Goal: Information Seeking & Learning: Learn about a topic

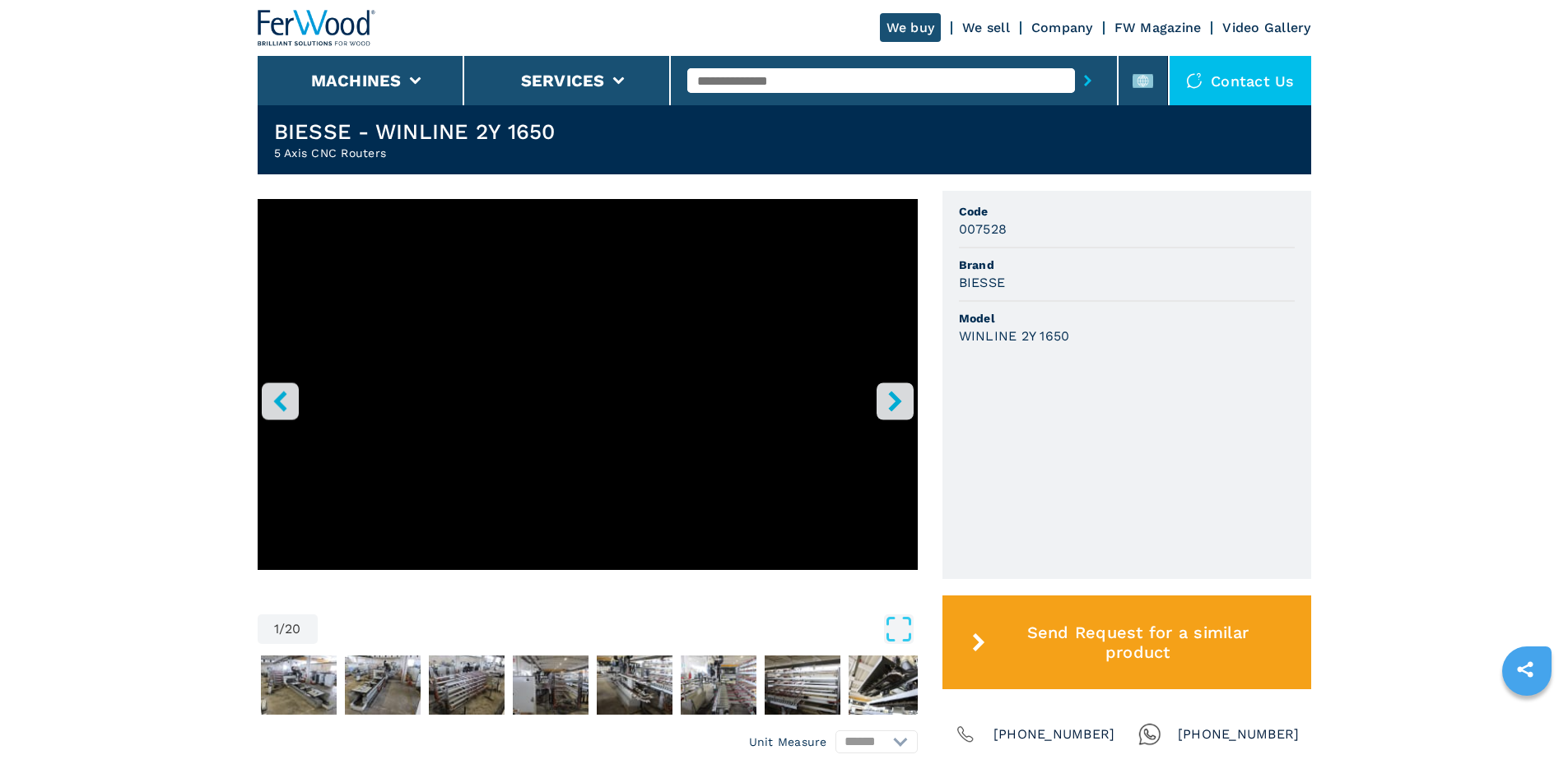
click at [888, 393] on icon "right-button" at bounding box center [895, 401] width 21 height 21
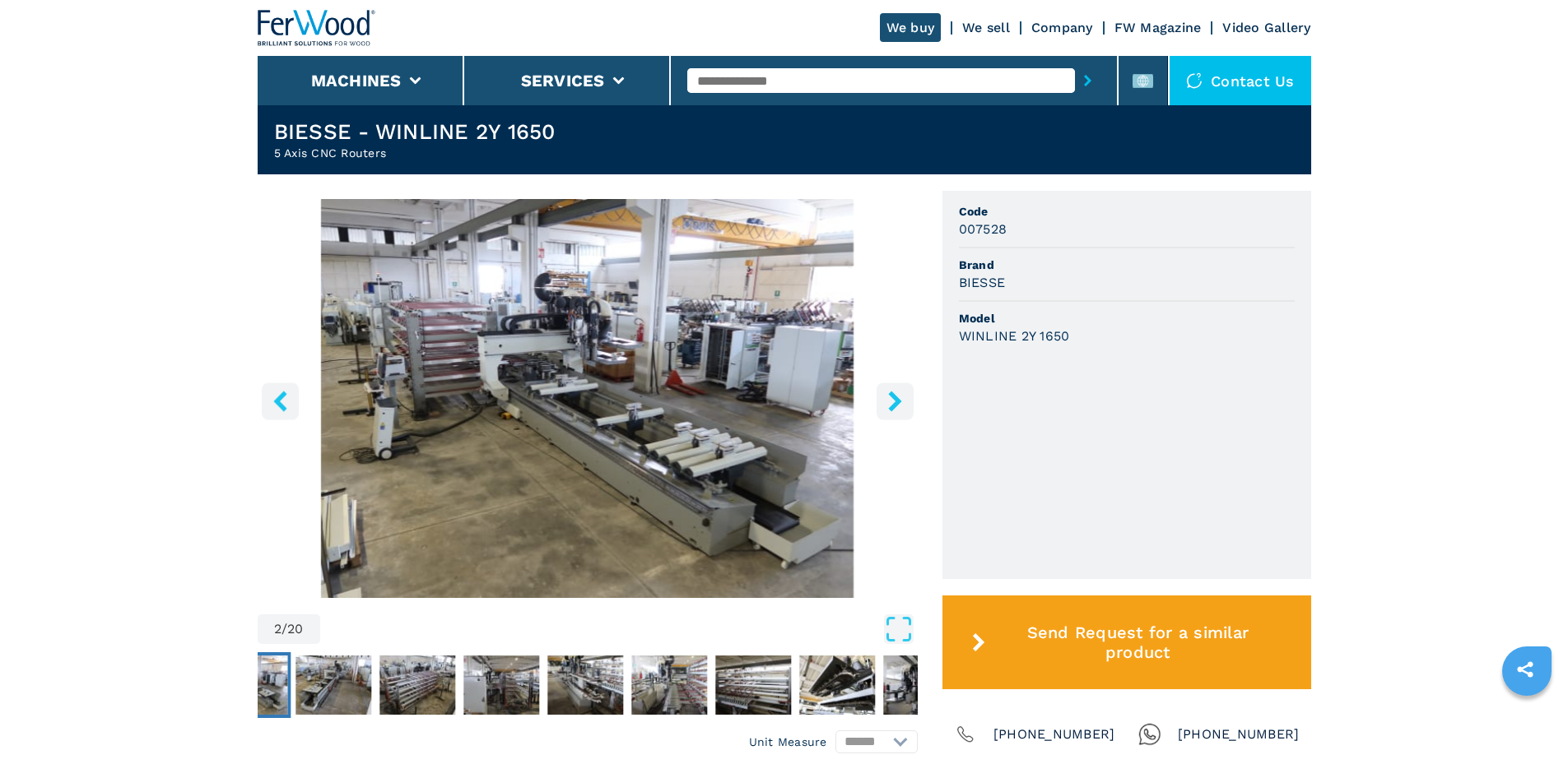
click at [745, 340] on img "Go to Slide 2" at bounding box center [587, 399] width 660 height 399
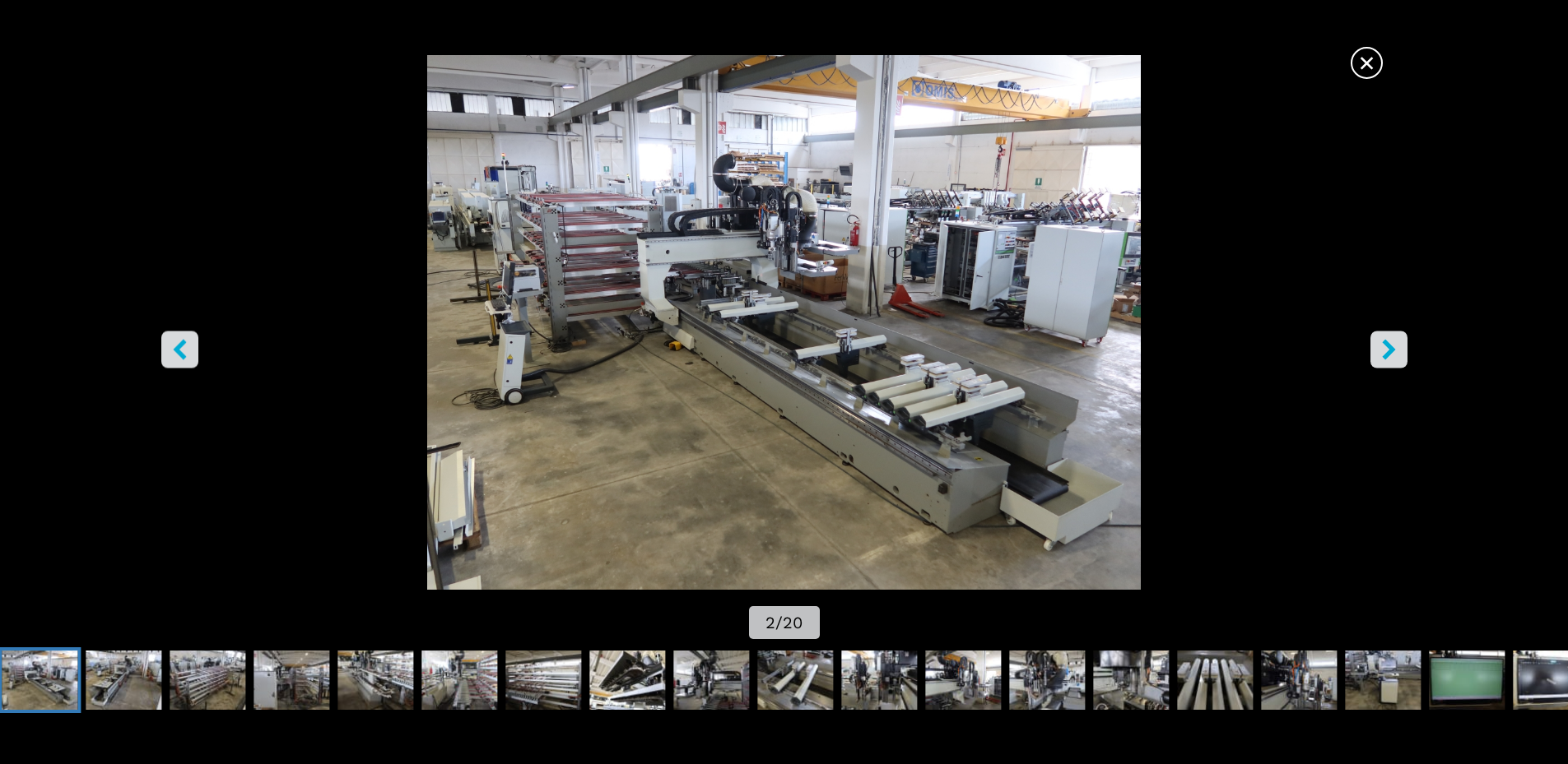
click at [1393, 349] on icon "right-button" at bounding box center [1388, 350] width 13 height 21
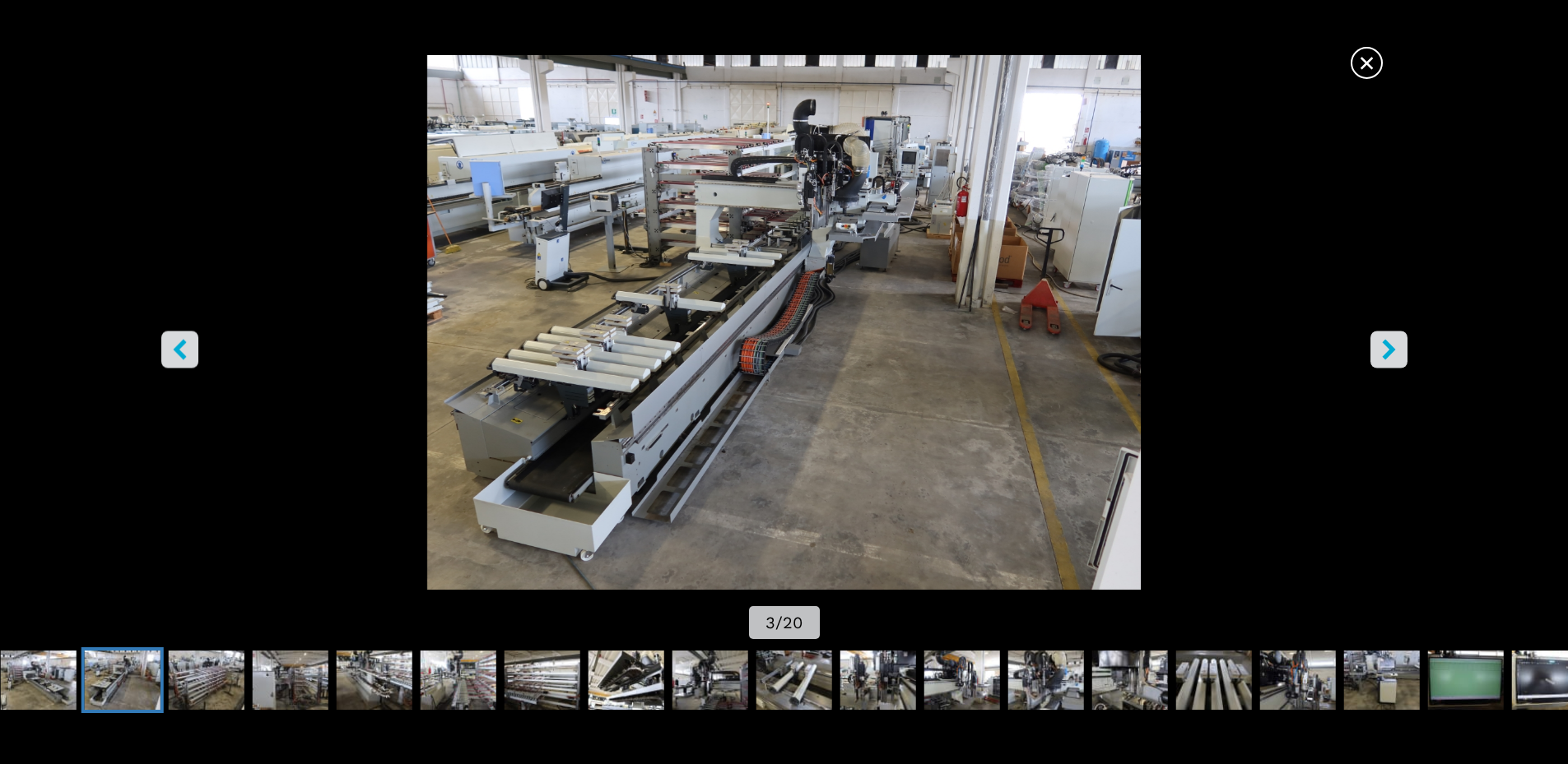
click at [1388, 351] on icon "right-button" at bounding box center [1388, 350] width 13 height 21
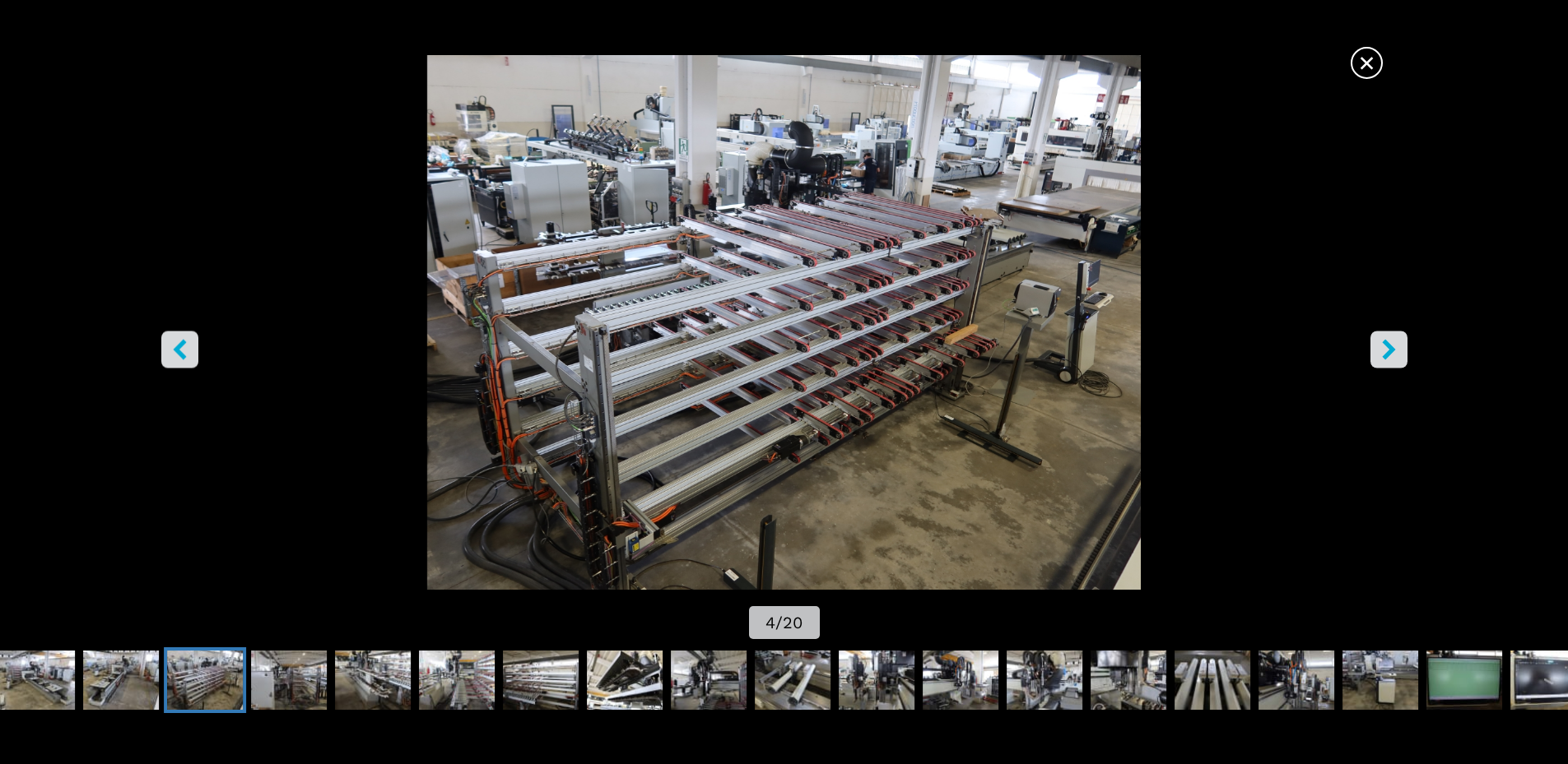
click at [1388, 349] on icon "right-button" at bounding box center [1388, 350] width 21 height 21
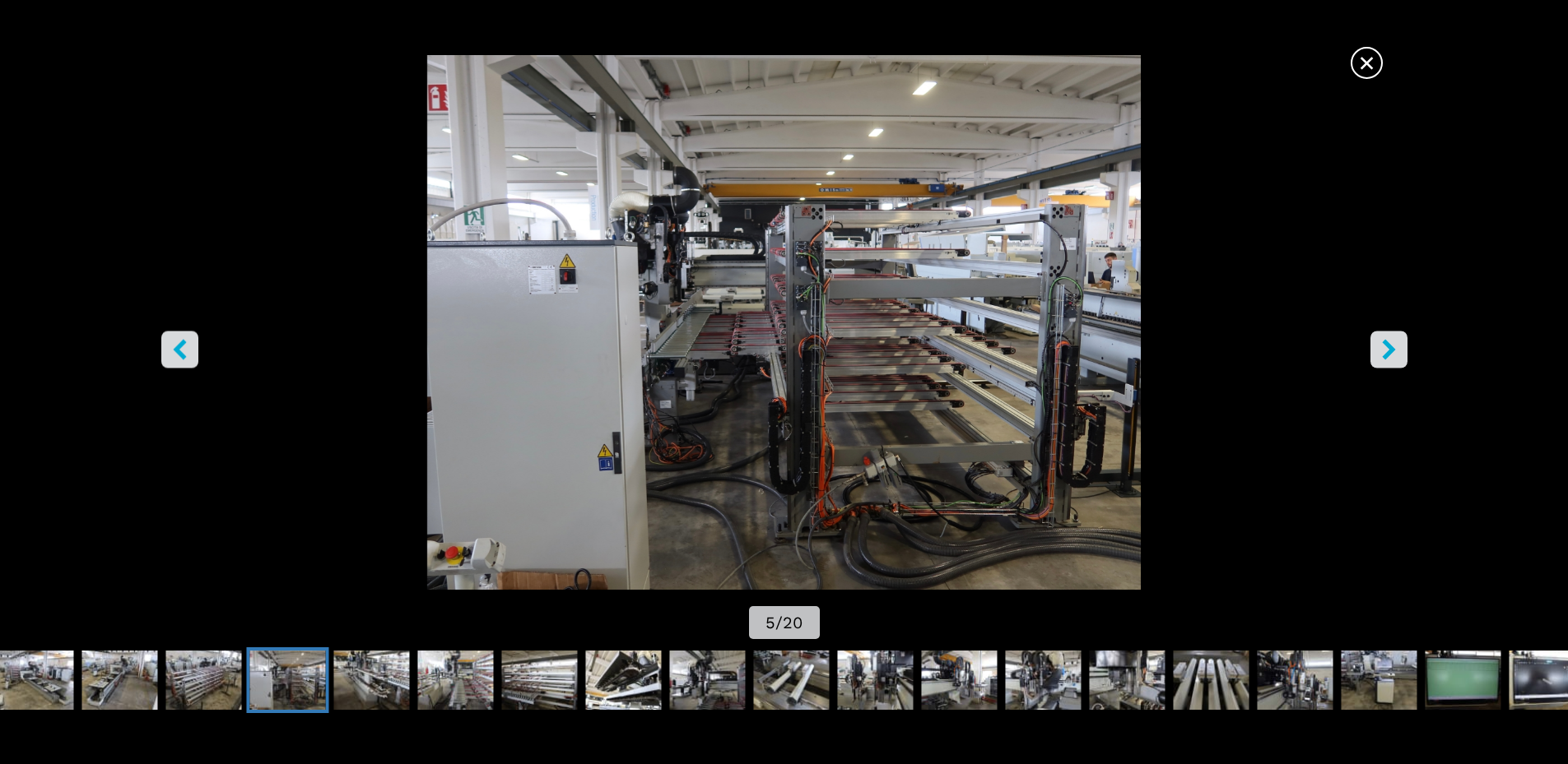
click at [1387, 348] on icon "right-button" at bounding box center [1388, 350] width 21 height 21
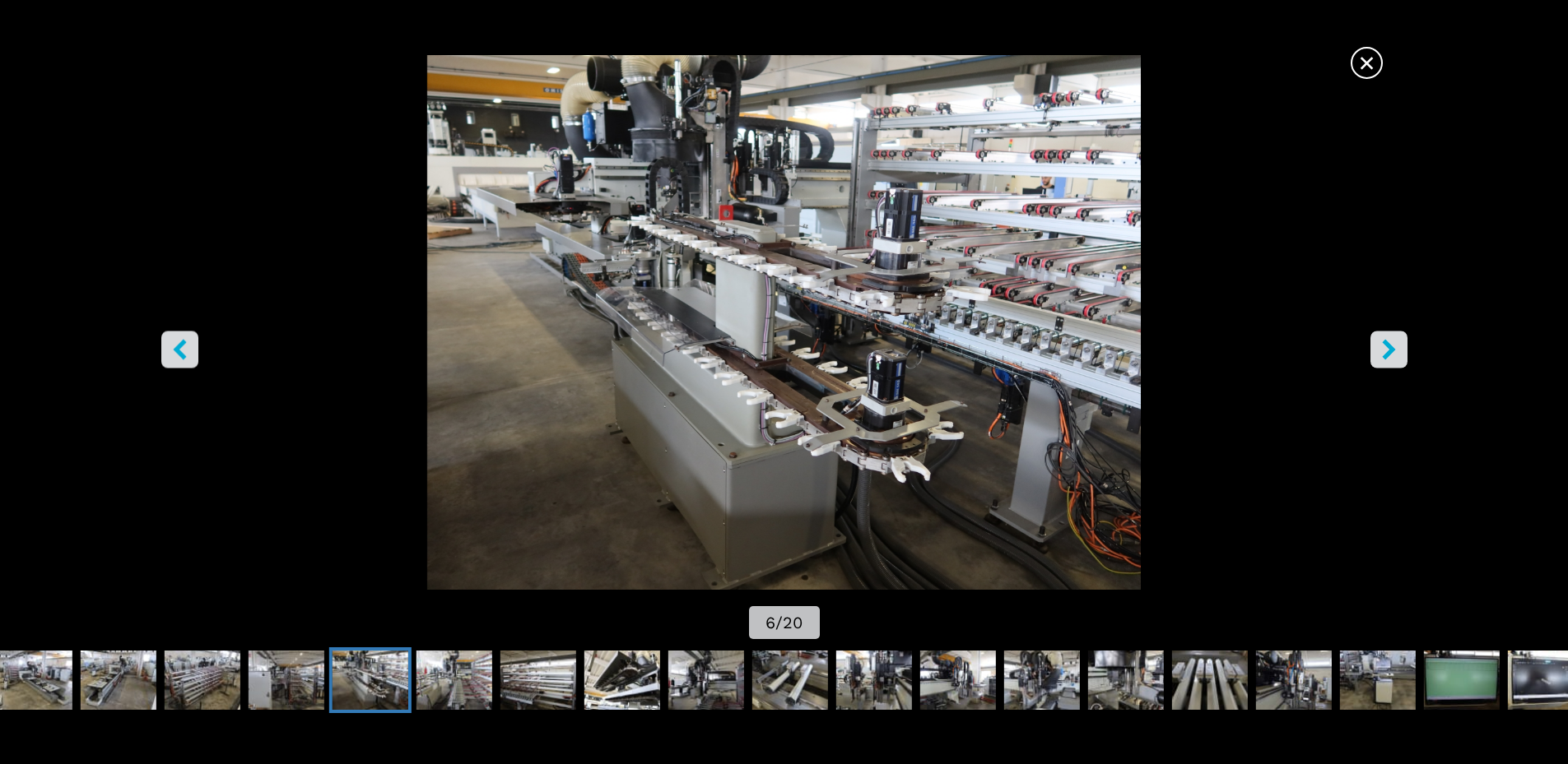
click at [1388, 350] on icon "right-button" at bounding box center [1388, 350] width 21 height 21
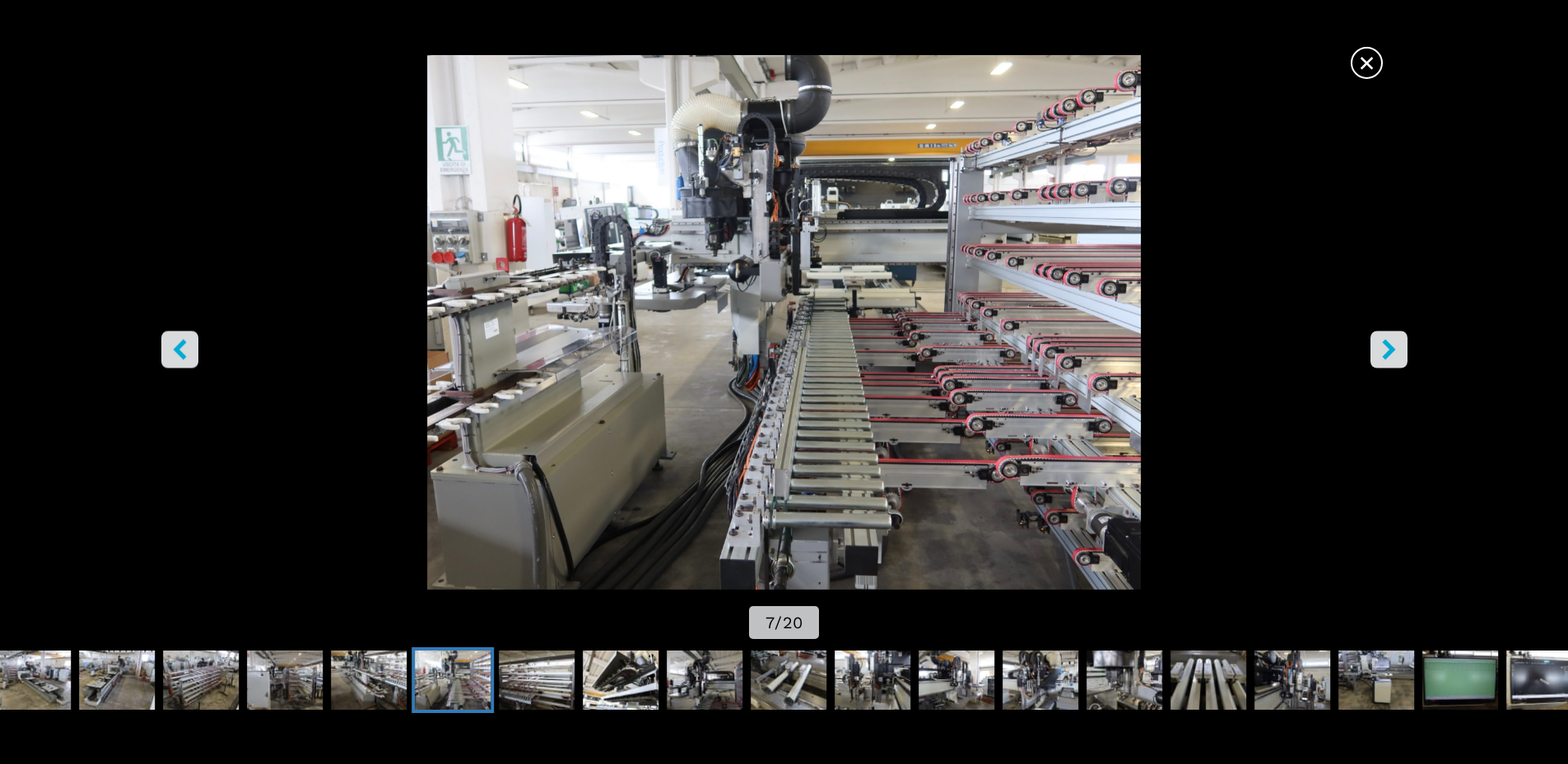
click at [1400, 342] on button "right-button" at bounding box center [1388, 349] width 37 height 37
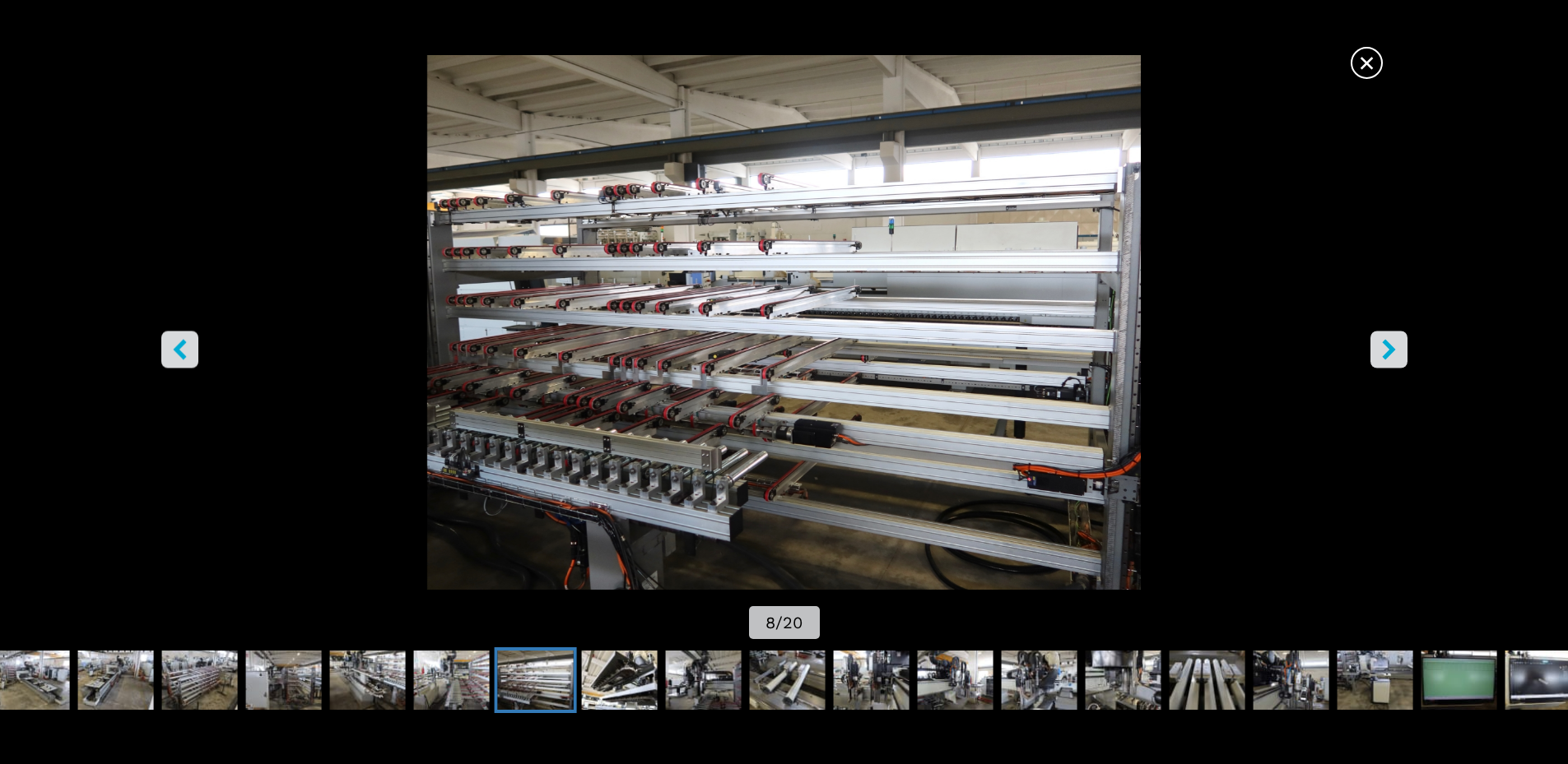
click at [1393, 350] on icon "right-button" at bounding box center [1388, 350] width 13 height 21
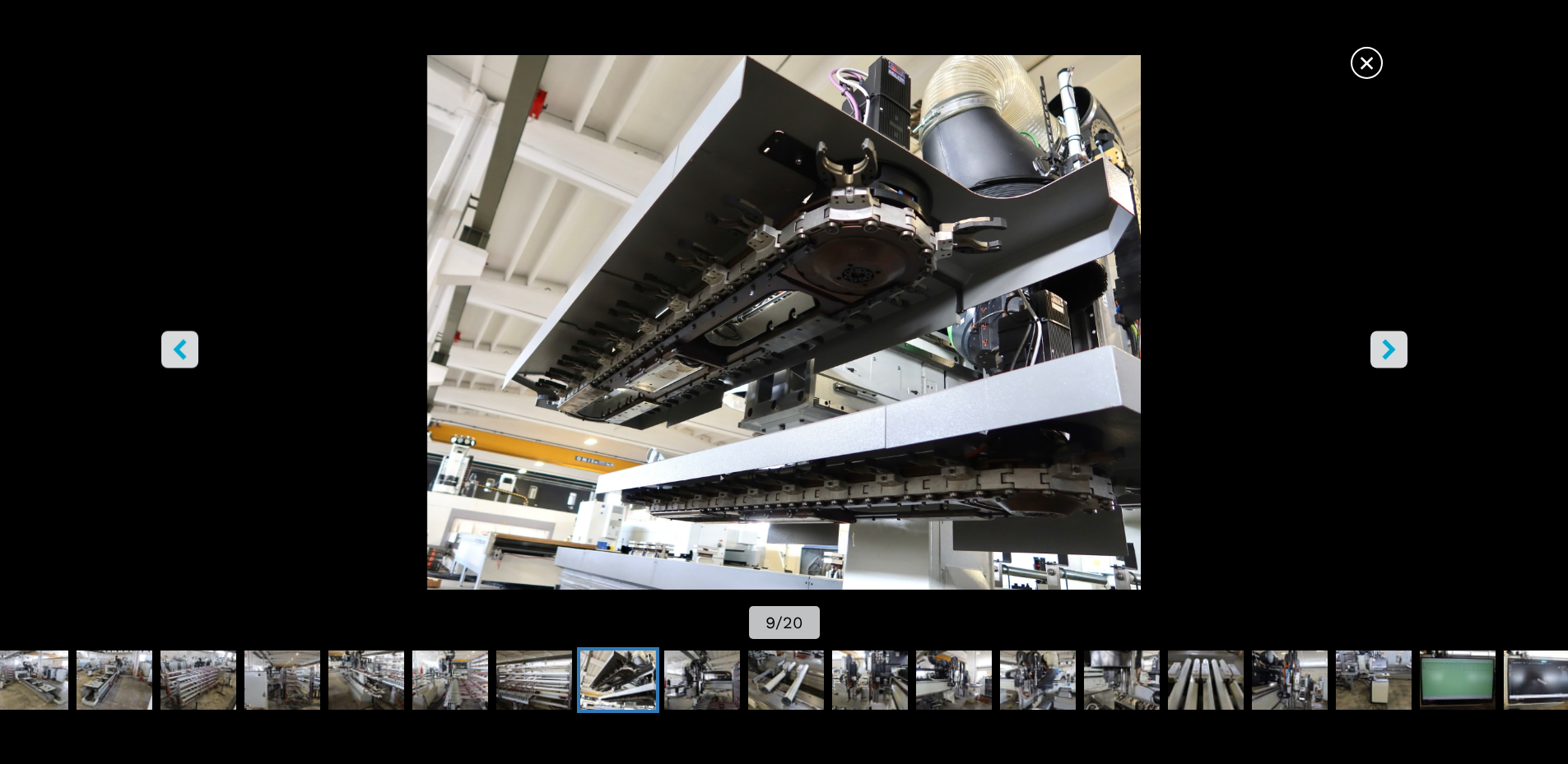
click at [1393, 350] on icon "right-button" at bounding box center [1388, 350] width 13 height 21
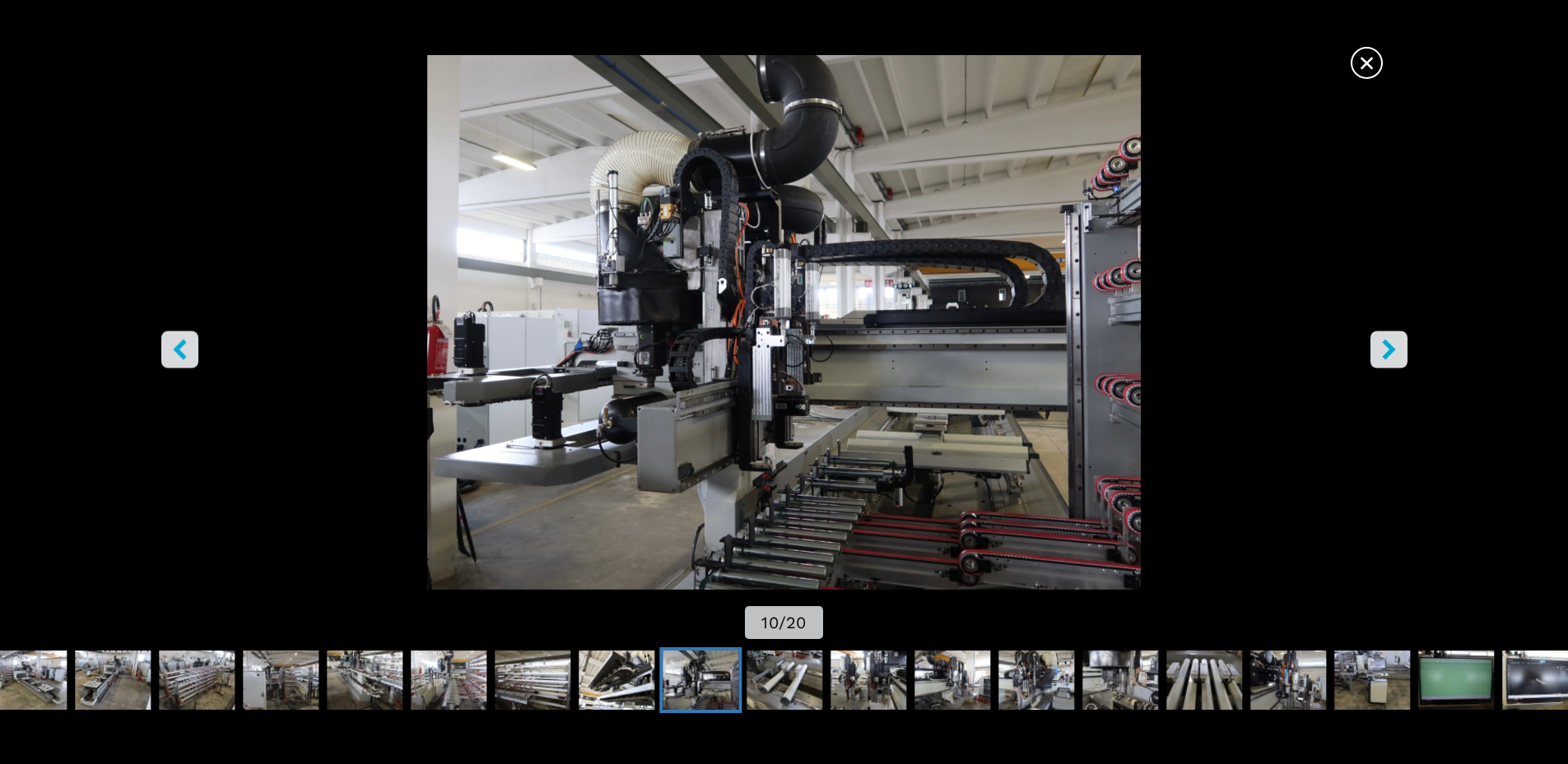
click at [1393, 350] on icon "right-button" at bounding box center [1388, 350] width 13 height 21
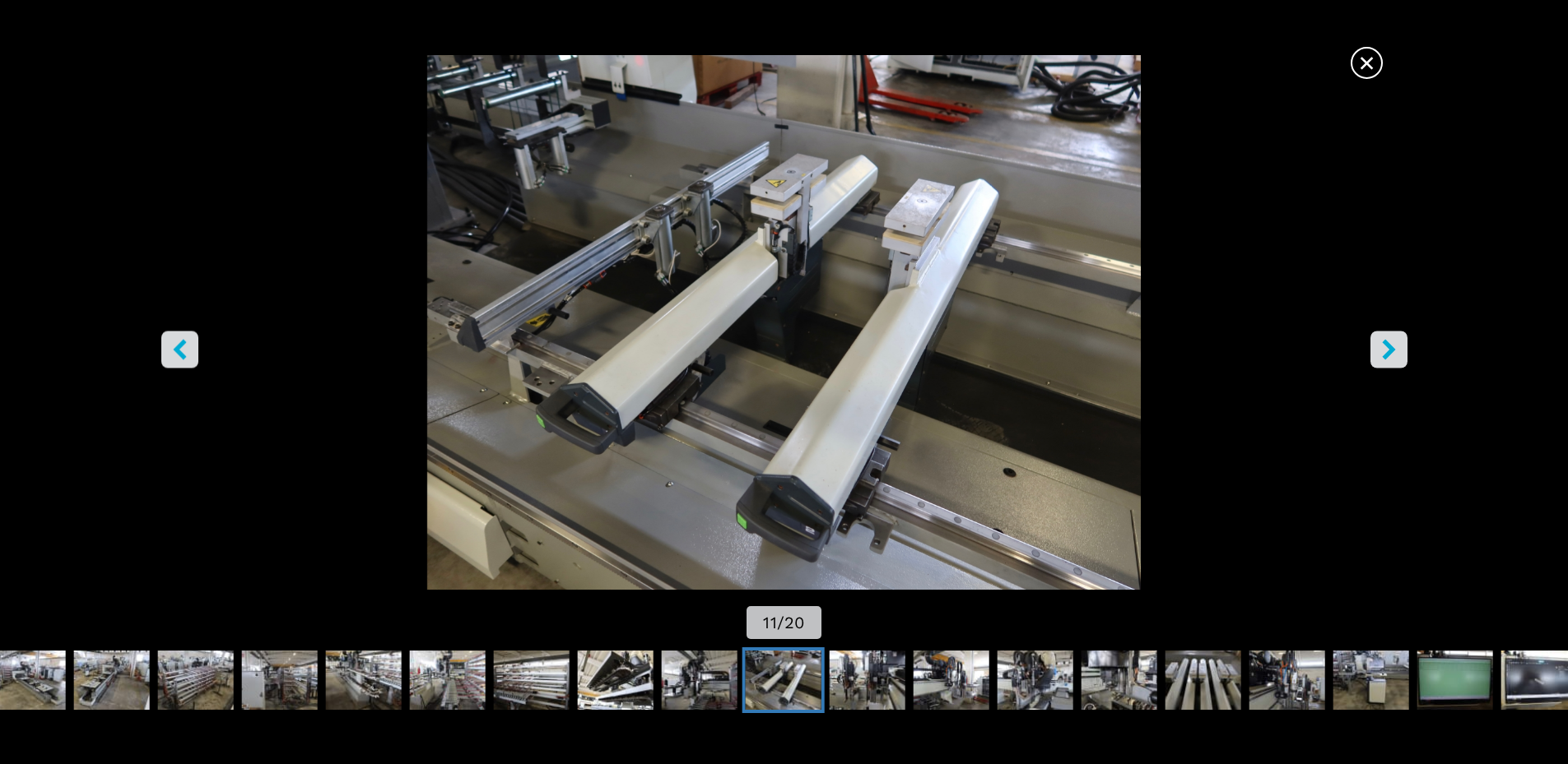
click at [1393, 350] on icon "right-button" at bounding box center [1388, 350] width 13 height 21
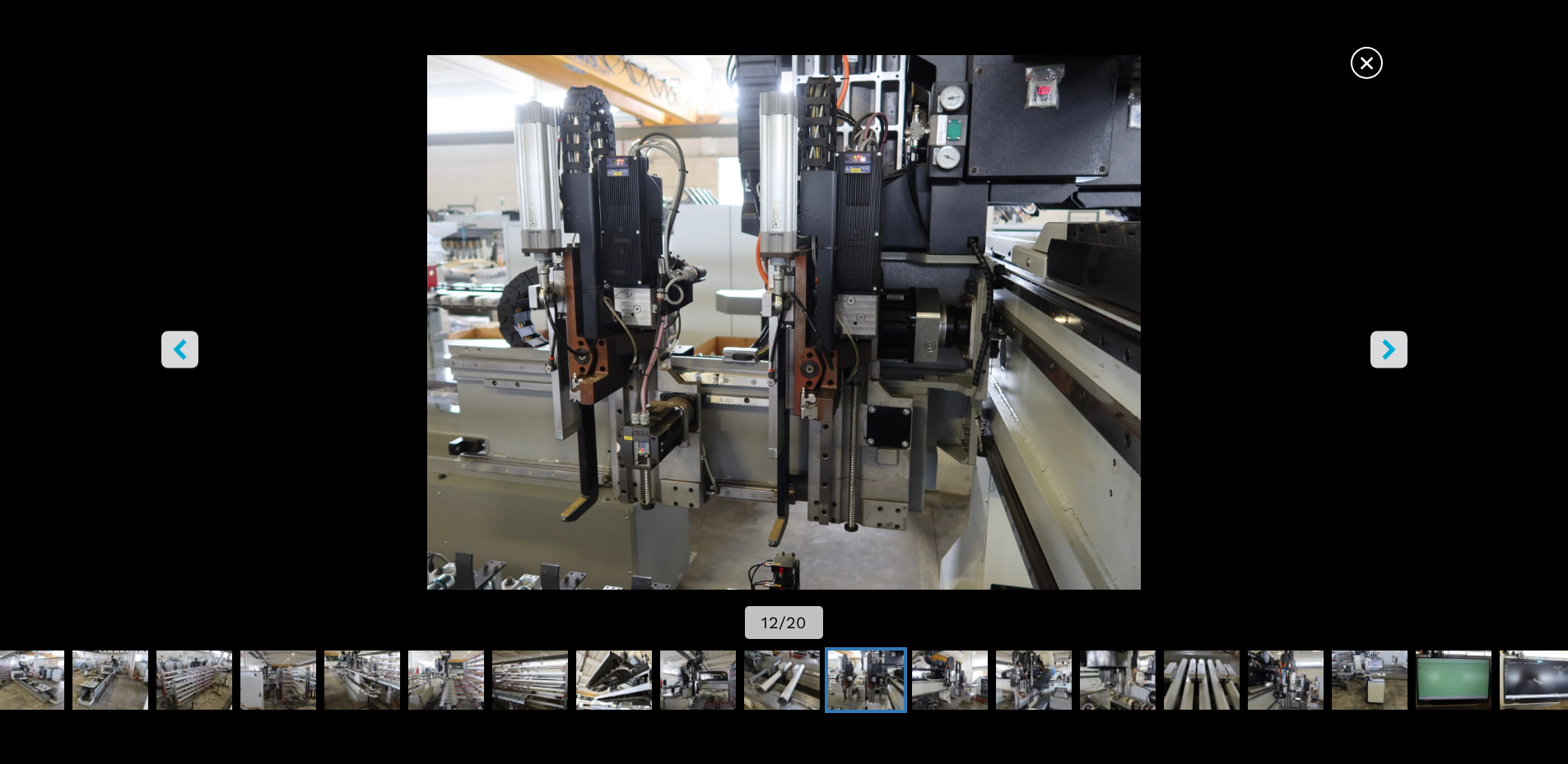
click at [1393, 350] on icon "right-button" at bounding box center [1388, 350] width 13 height 21
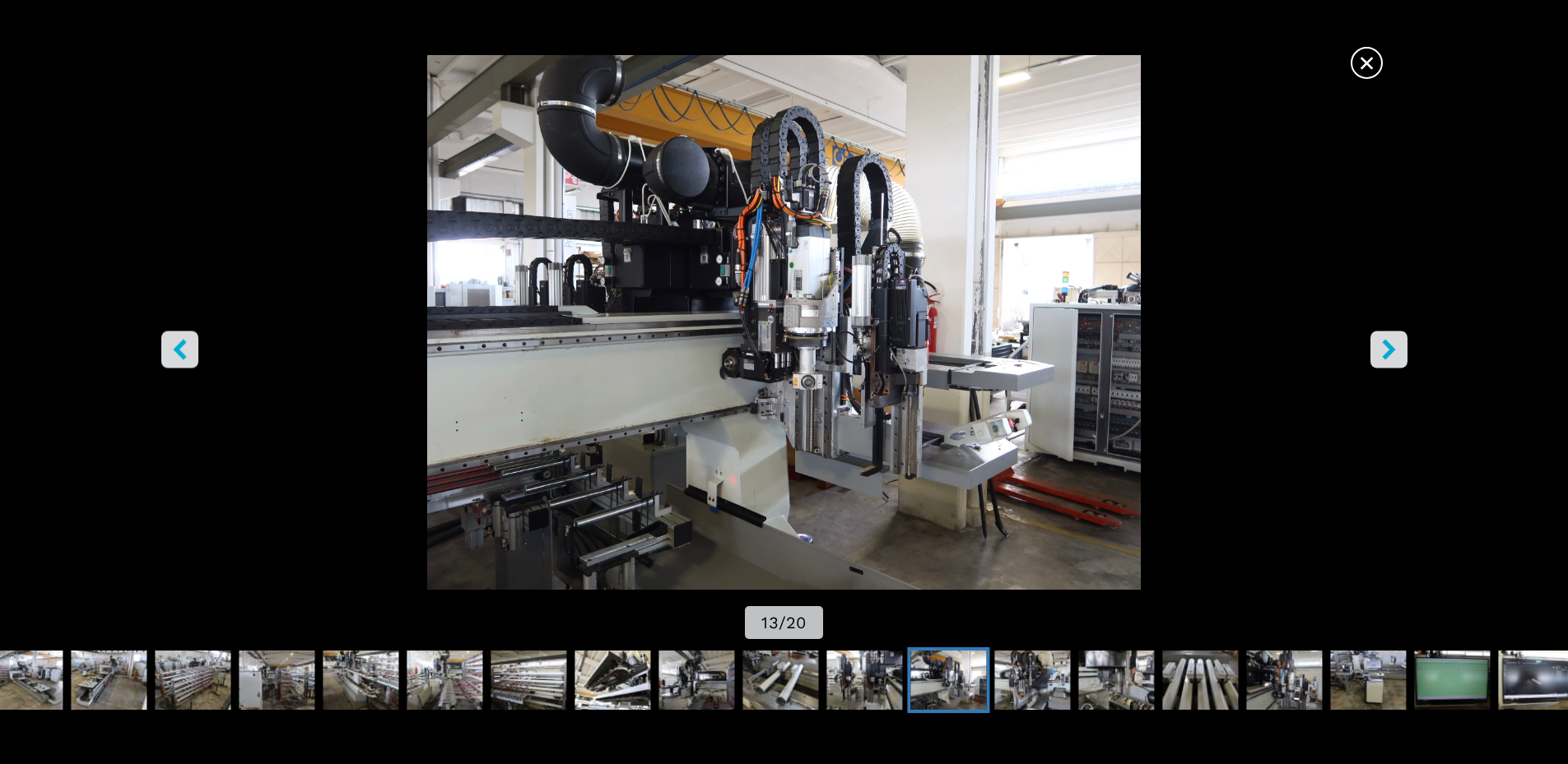
click at [1393, 350] on icon "right-button" at bounding box center [1388, 350] width 13 height 21
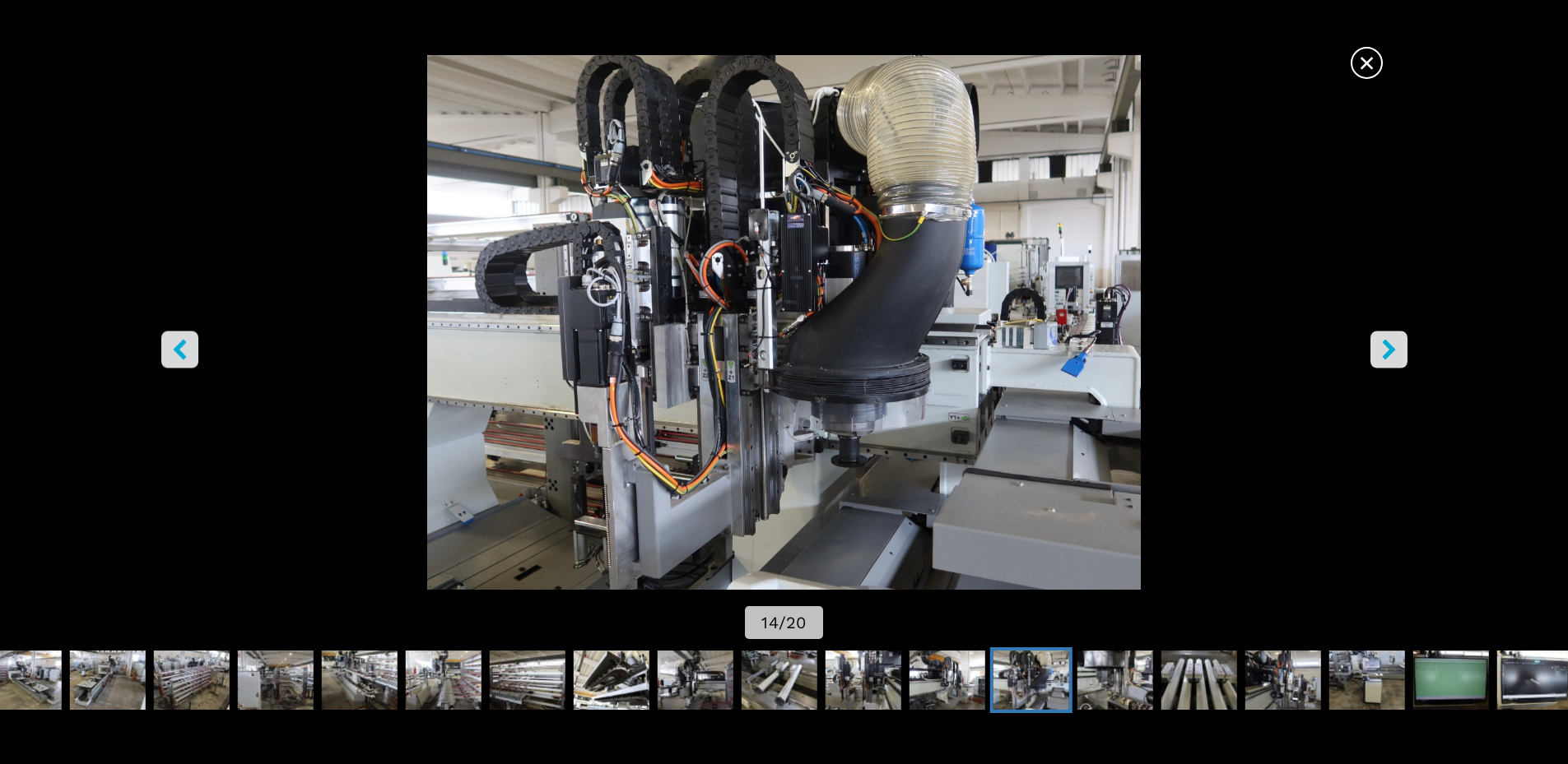
click at [1393, 350] on icon "right-button" at bounding box center [1388, 350] width 13 height 21
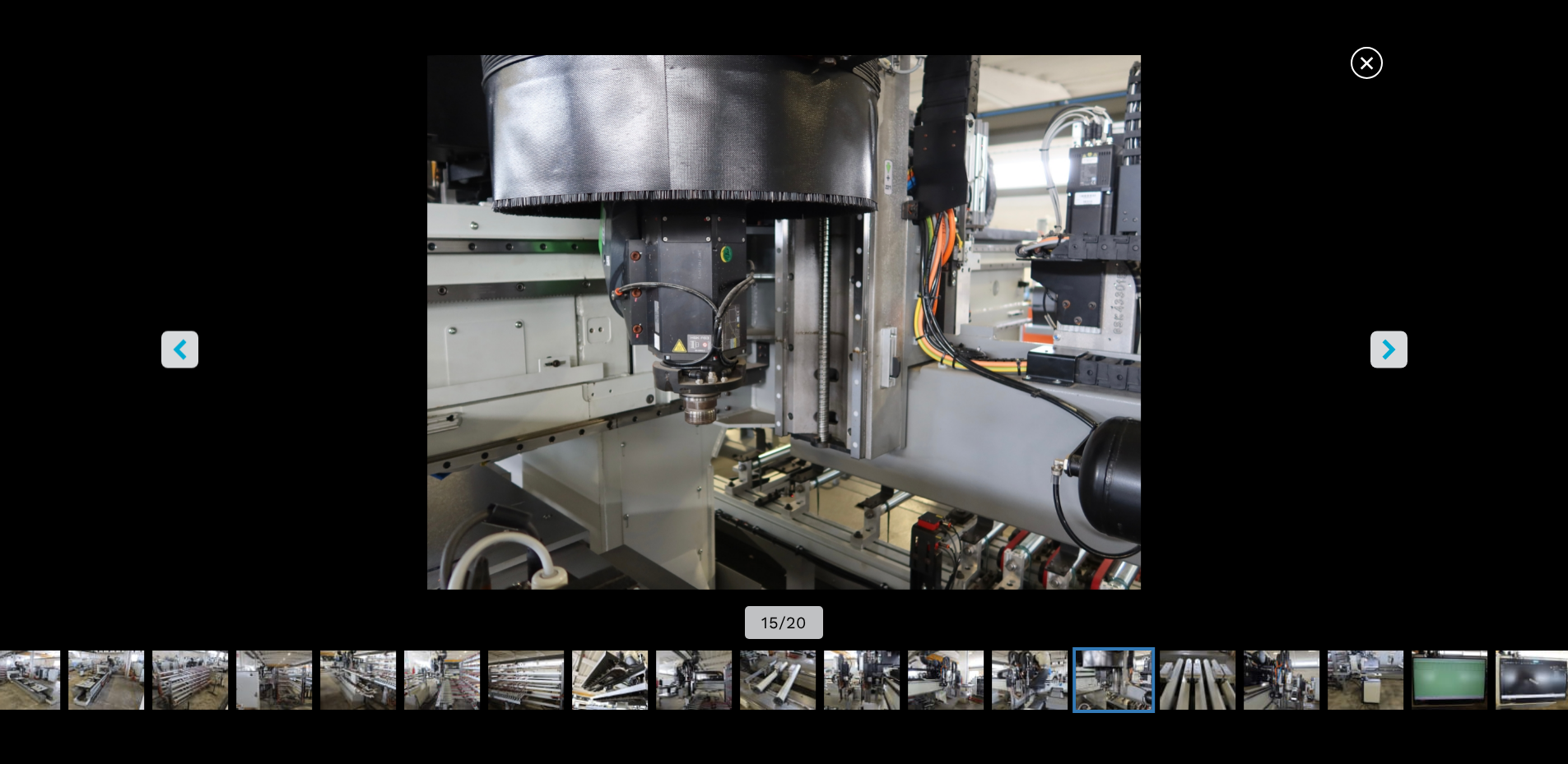
click at [1394, 350] on icon "right-button" at bounding box center [1388, 350] width 13 height 21
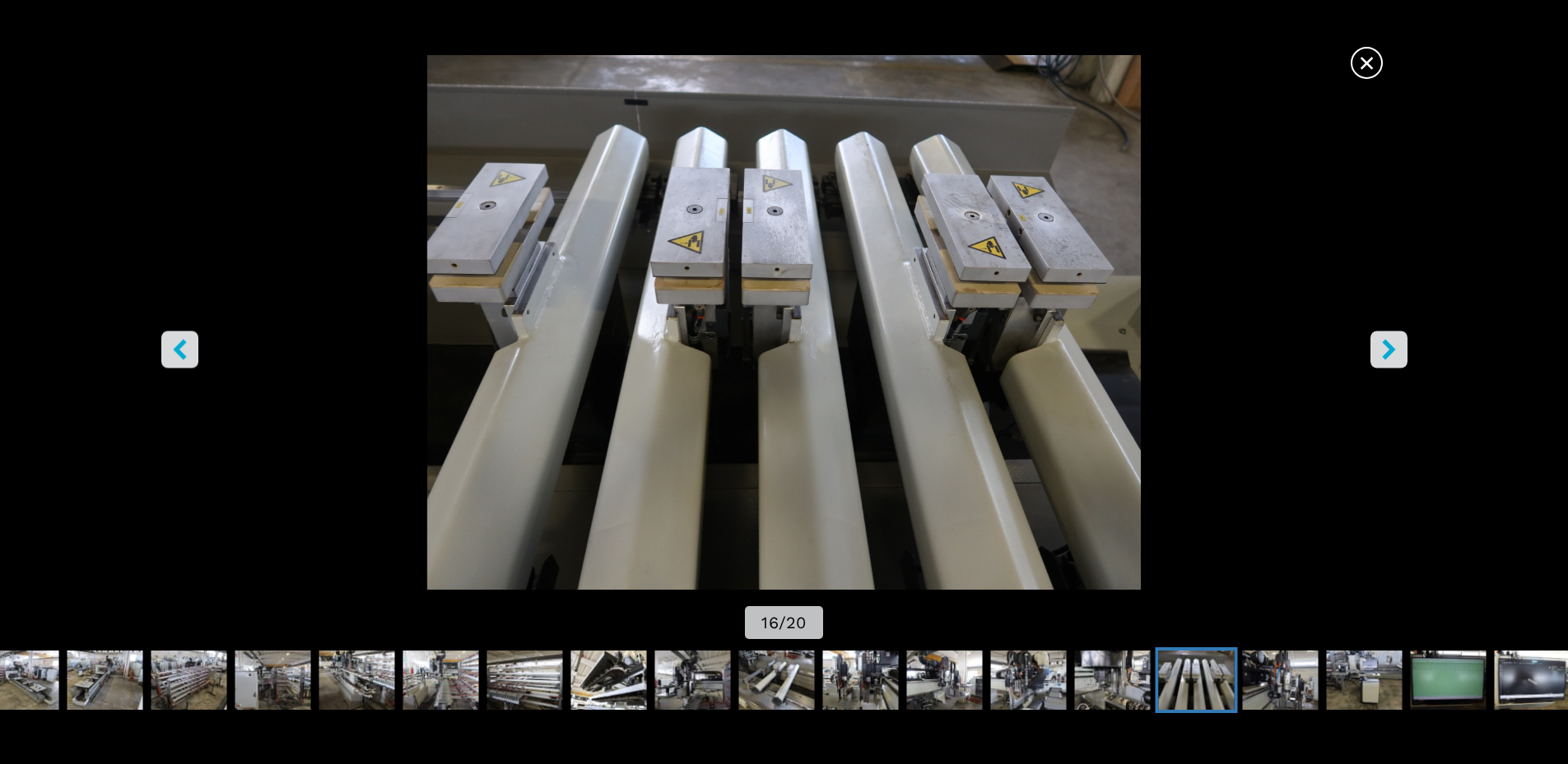
click at [175, 349] on icon "left-button" at bounding box center [179, 350] width 13 height 21
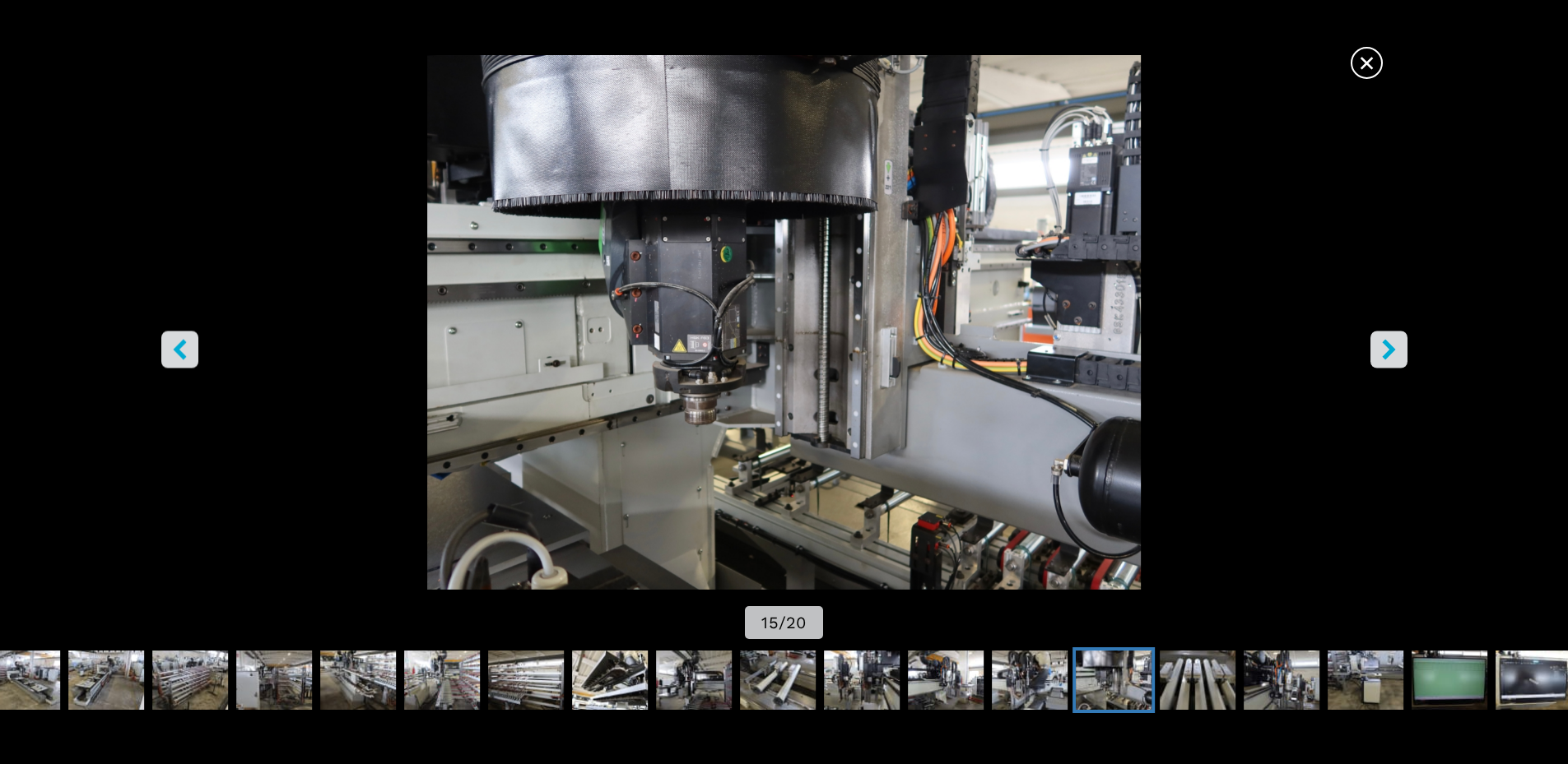
click at [1391, 357] on icon "right-button" at bounding box center [1388, 350] width 21 height 21
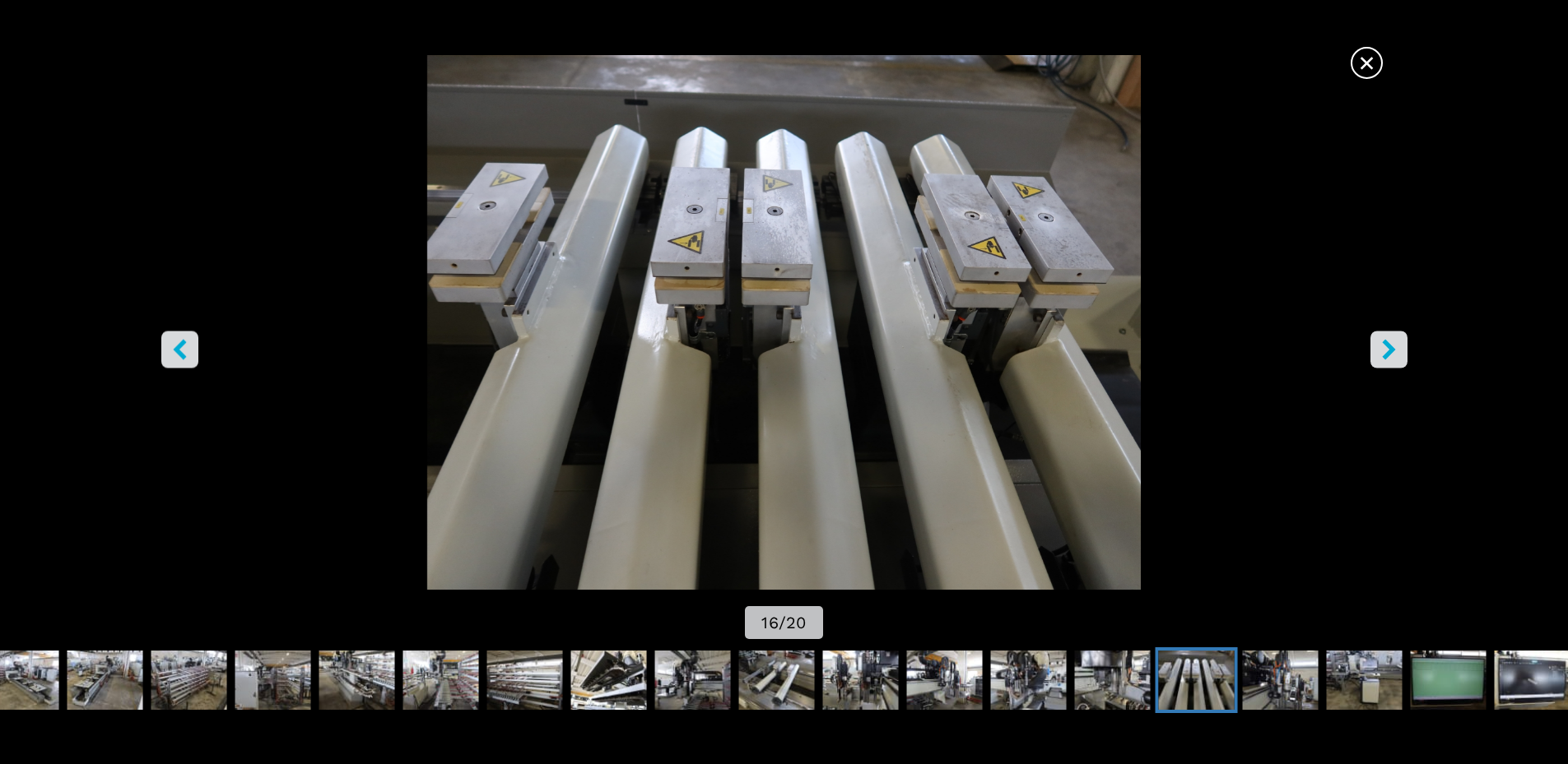
click at [1390, 357] on icon "right-button" at bounding box center [1388, 350] width 21 height 21
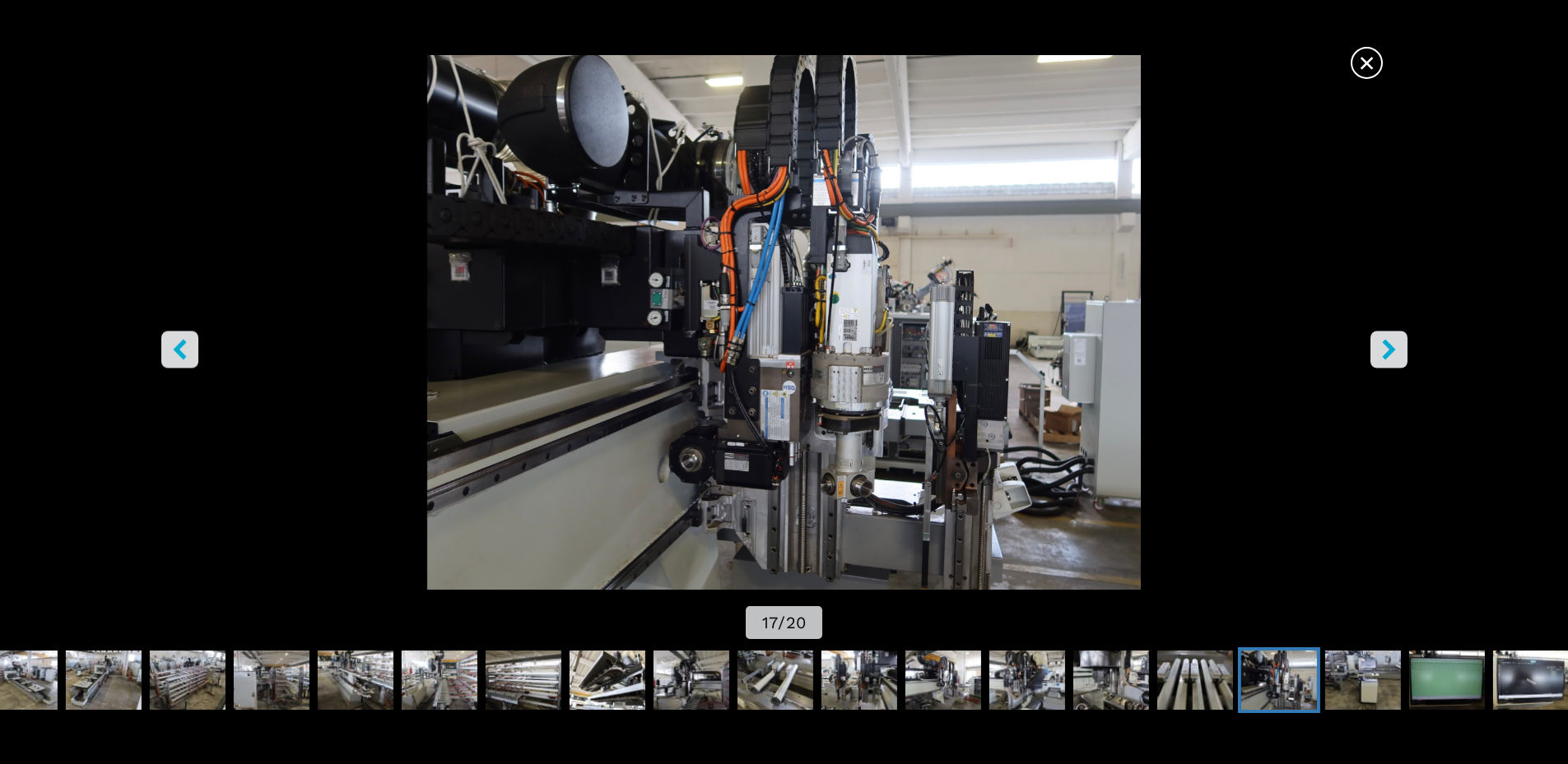
click at [1392, 357] on icon "right-button" at bounding box center [1388, 350] width 21 height 21
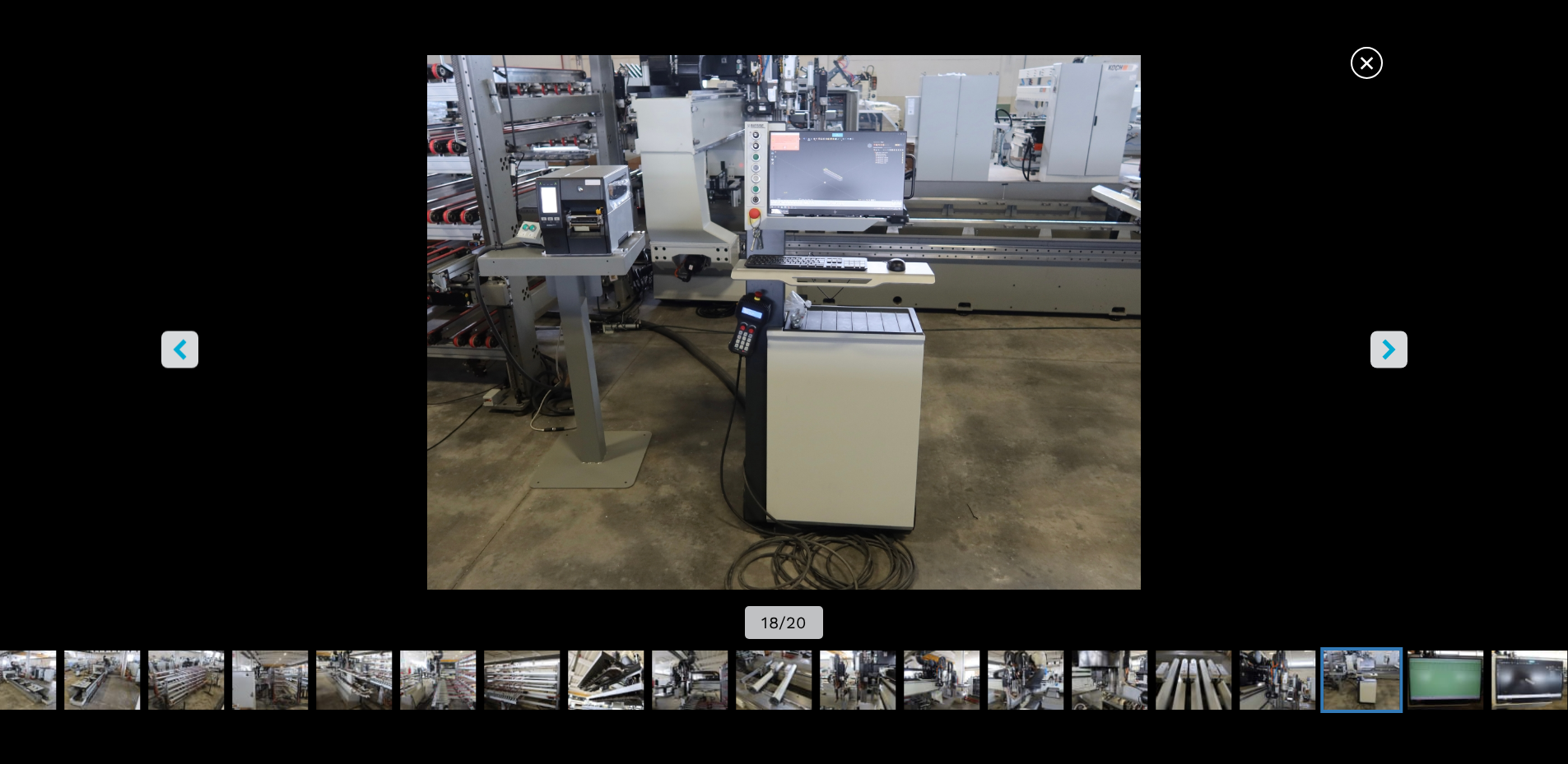
click at [1393, 357] on icon "right-button" at bounding box center [1388, 350] width 21 height 21
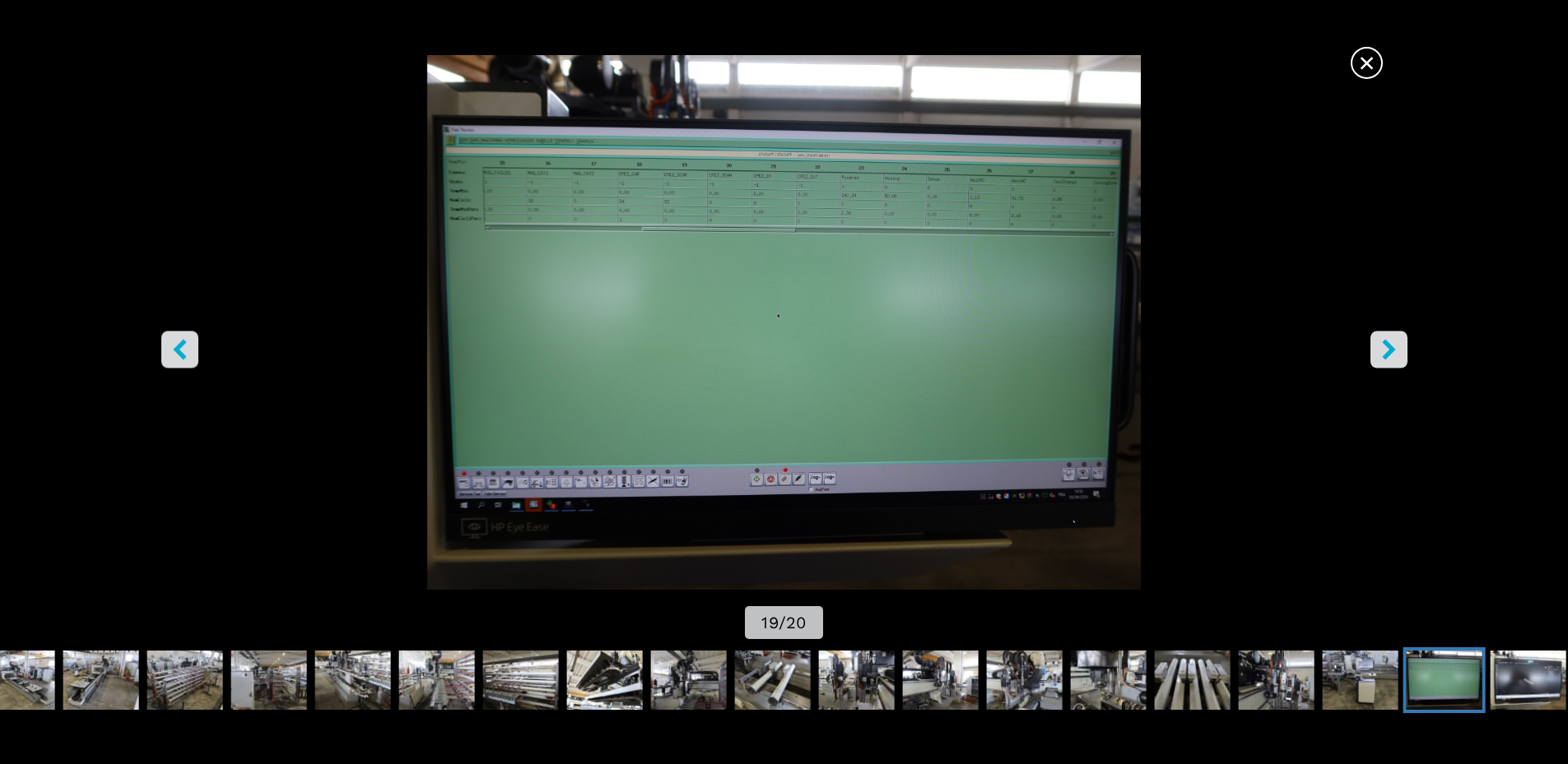
click at [1393, 357] on icon "right-button" at bounding box center [1388, 350] width 21 height 21
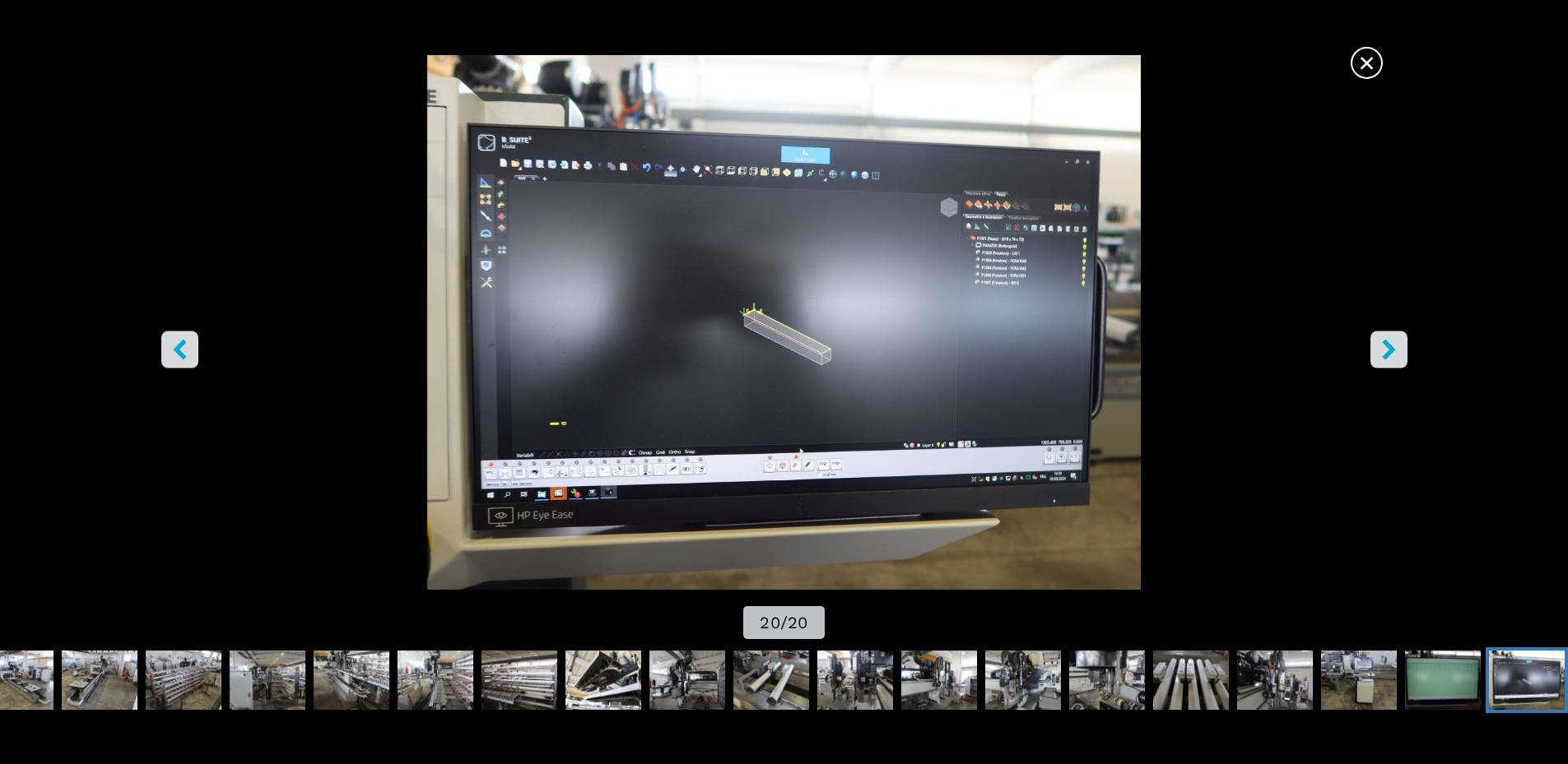
click at [1393, 357] on icon "right-button" at bounding box center [1388, 350] width 21 height 21
